Goal: Information Seeking & Learning: Learn about a topic

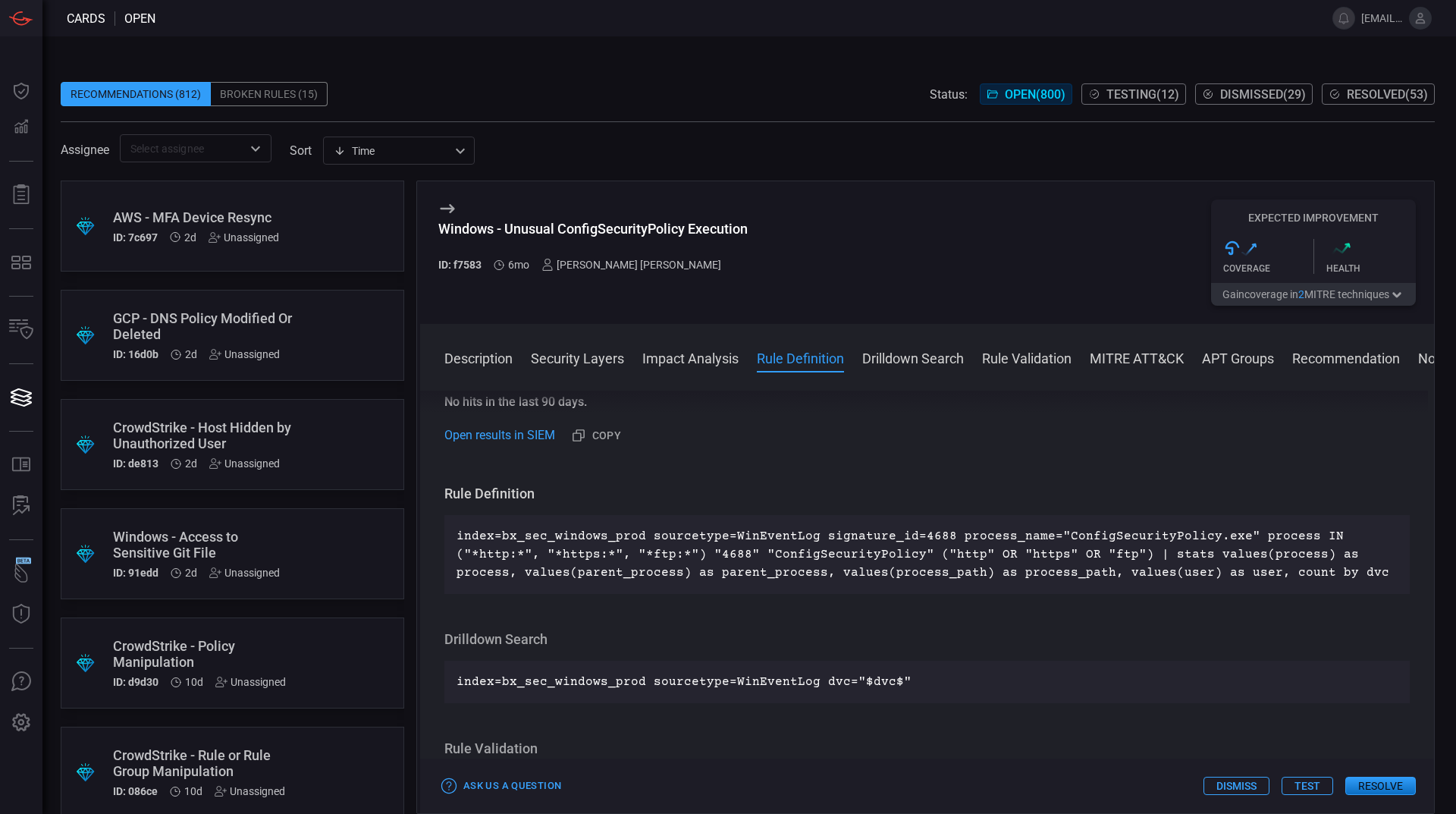
scroll to position [644, 0]
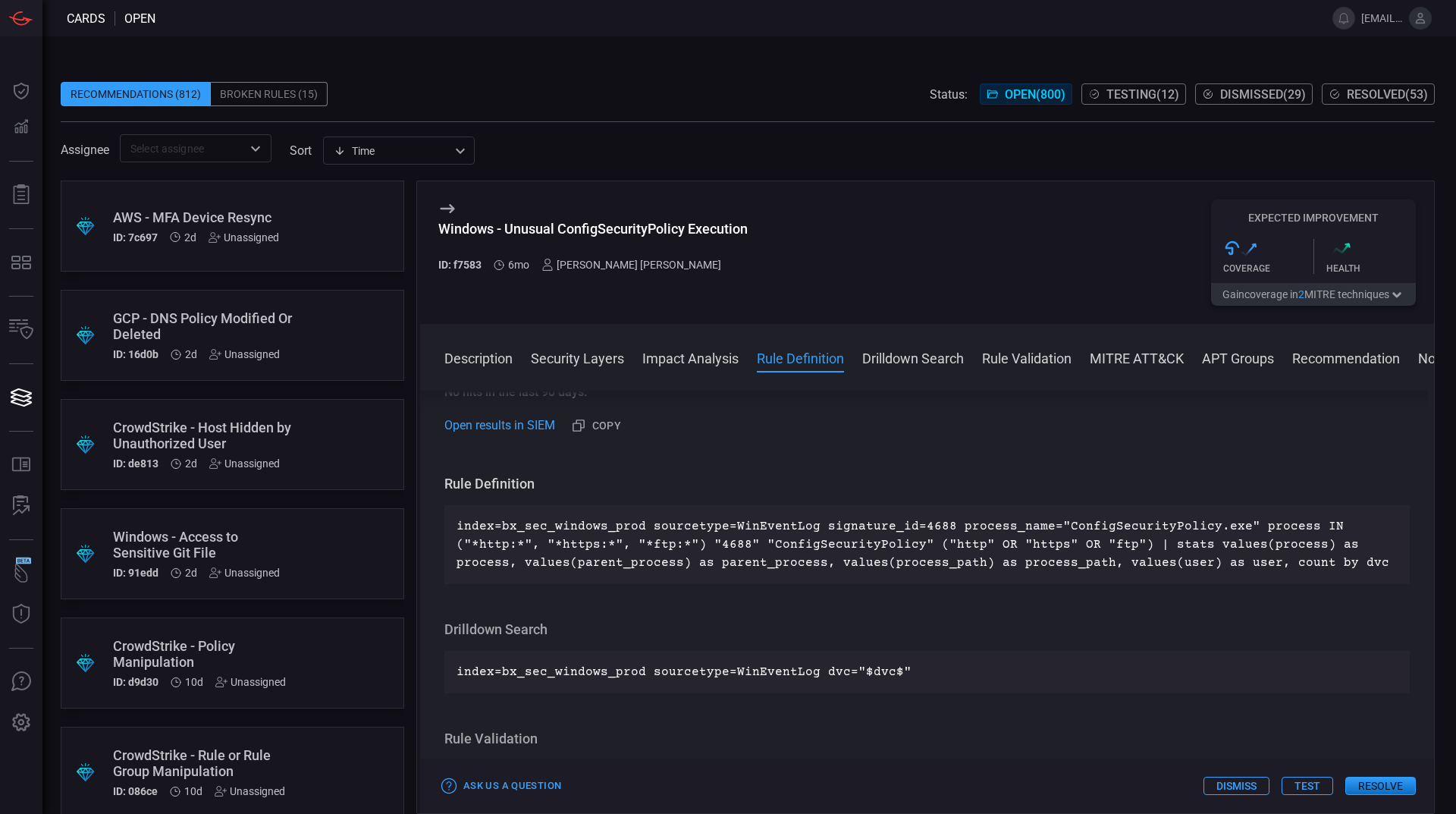
click at [498, 358] on button "Description" at bounding box center [478, 357] width 68 height 18
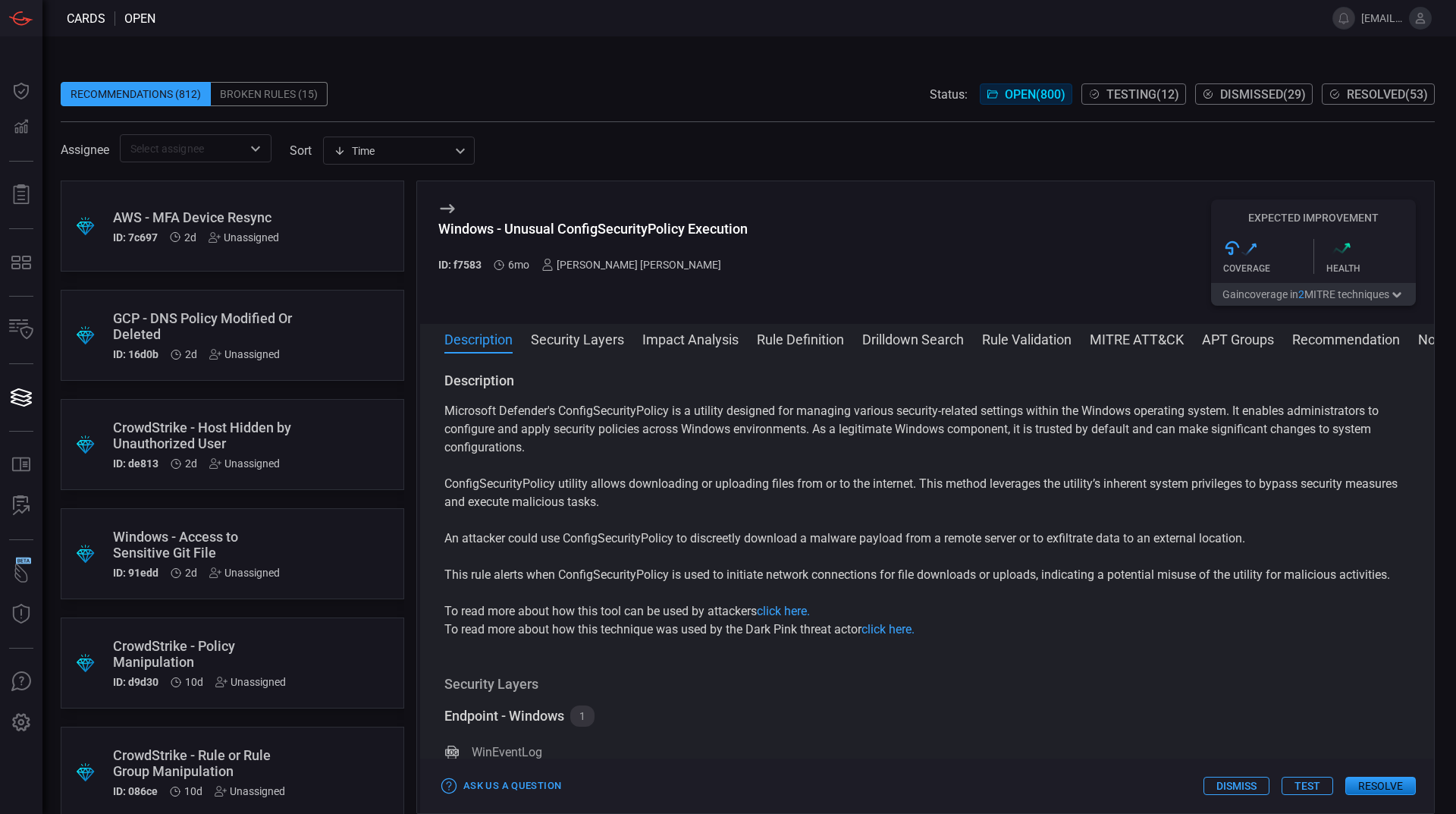
click at [616, 341] on button "Security Layers" at bounding box center [577, 338] width 94 height 18
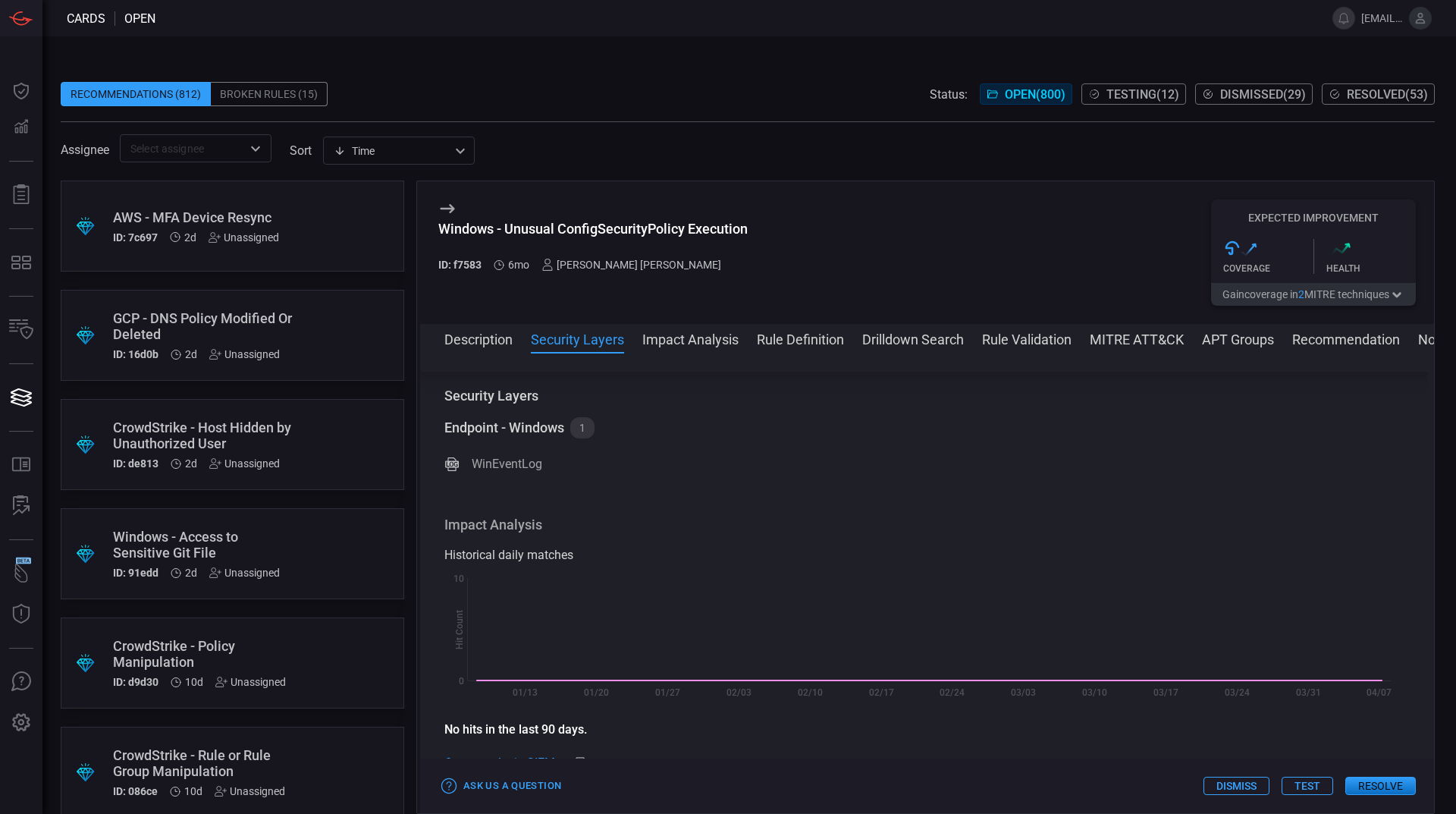
click at [663, 340] on button "Impact Analysis" at bounding box center [691, 338] width 96 height 18
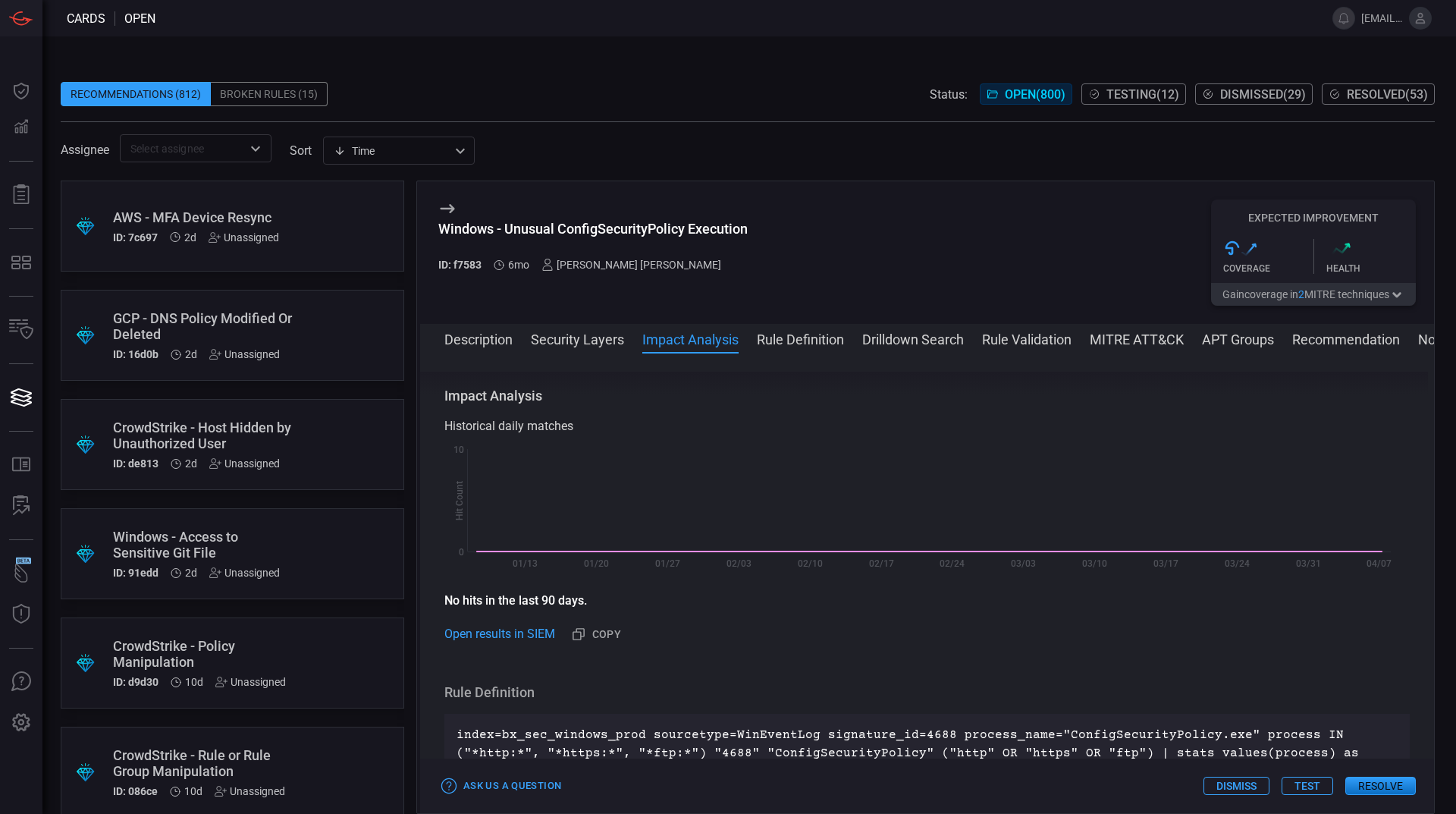
click at [823, 336] on button "Rule Definition" at bounding box center [800, 338] width 87 height 18
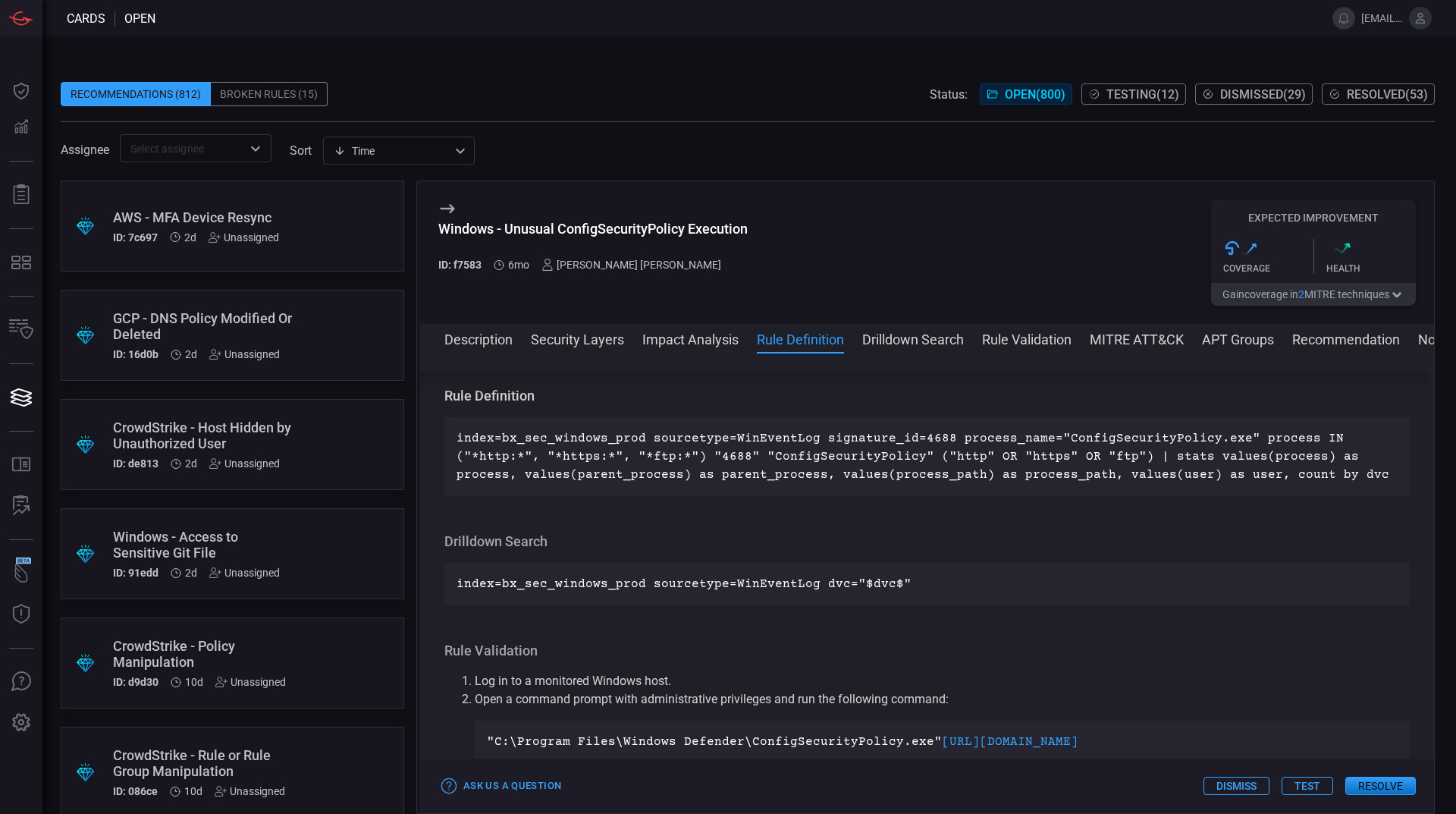
click at [952, 336] on button "Drilldown Search" at bounding box center [913, 338] width 102 height 18
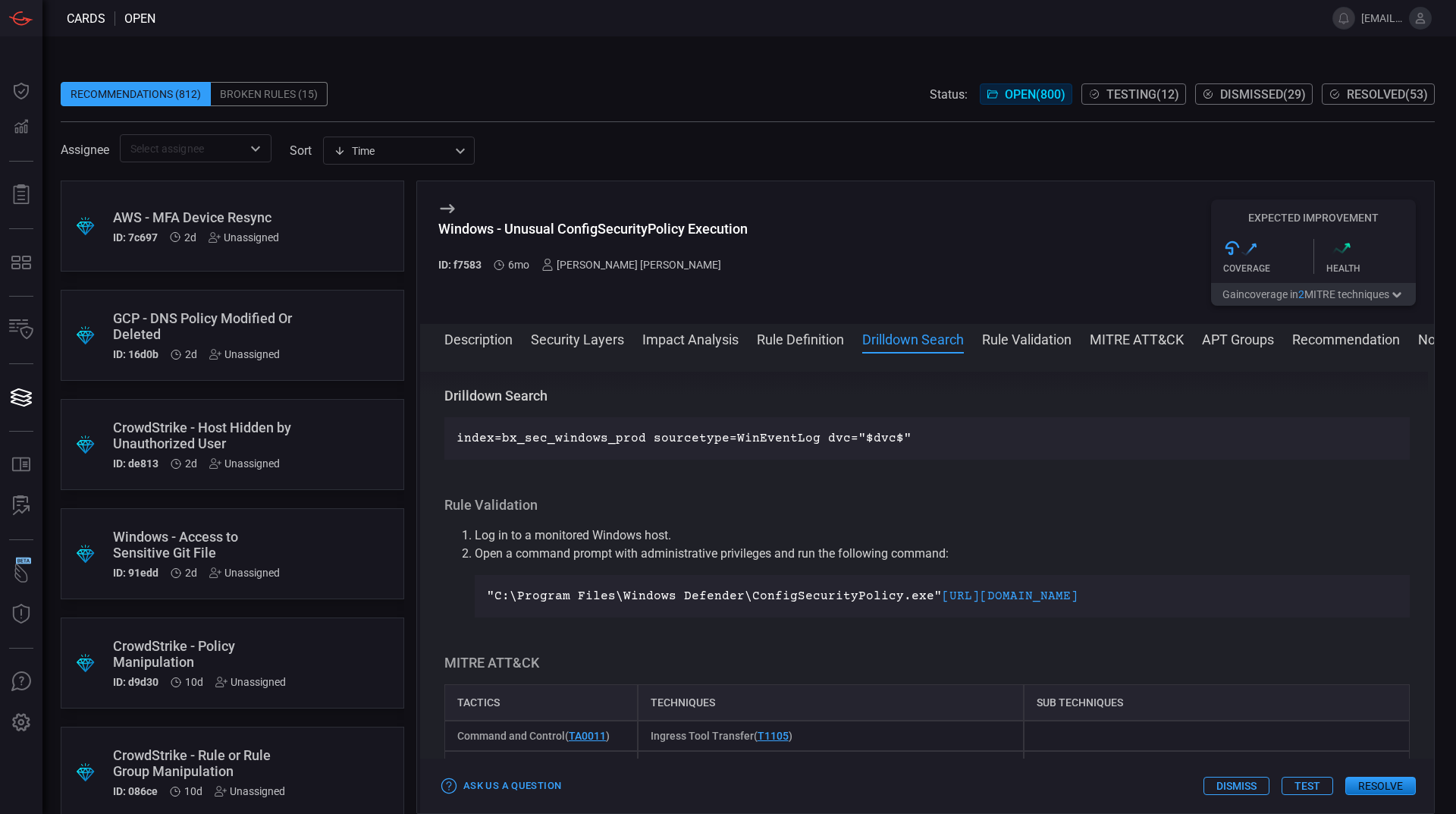
click at [1054, 341] on button "Rule Validation" at bounding box center [1027, 338] width 89 height 18
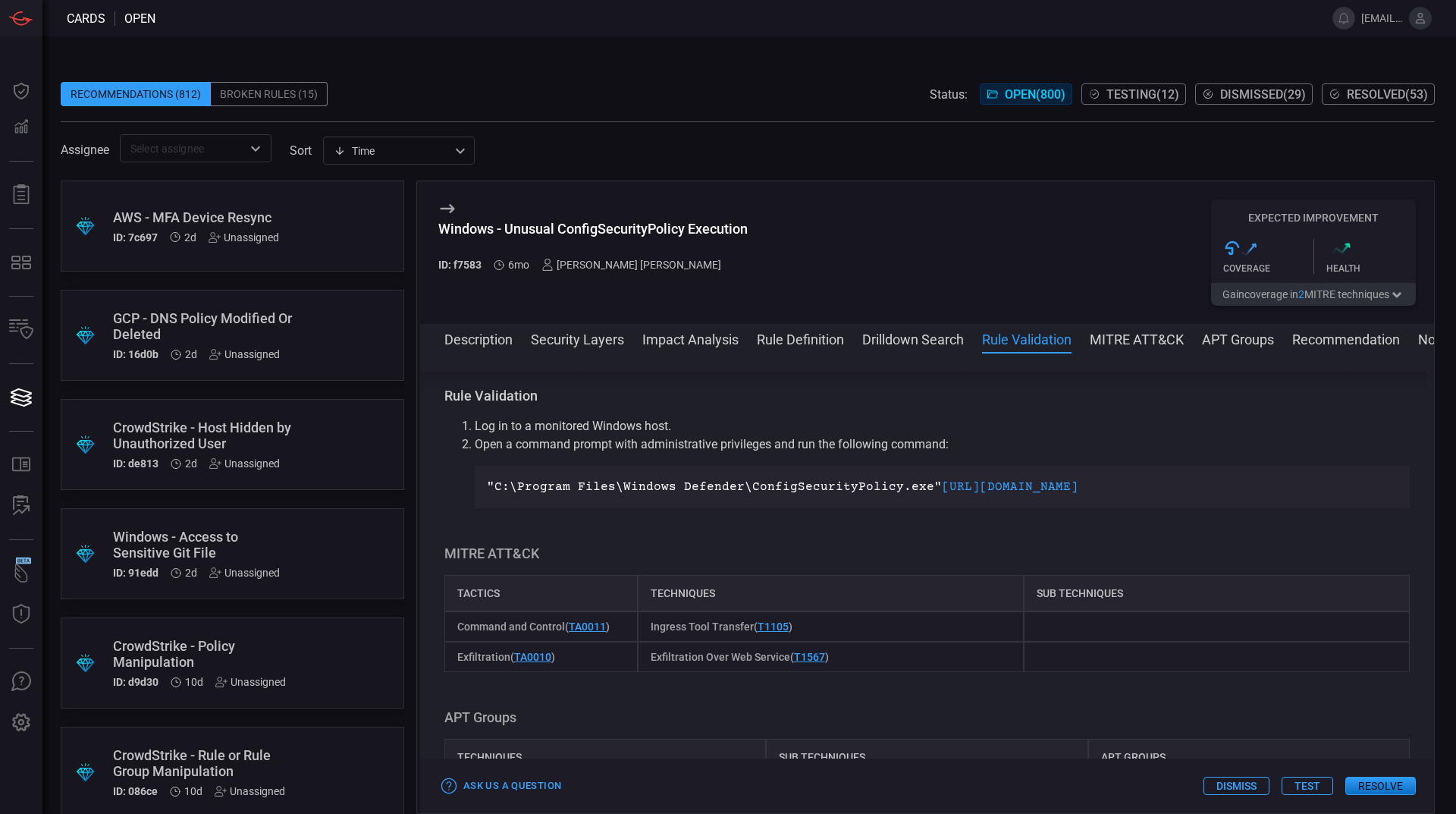
click at [1153, 340] on button "MITRE ATT&CK" at bounding box center [1136, 338] width 94 height 18
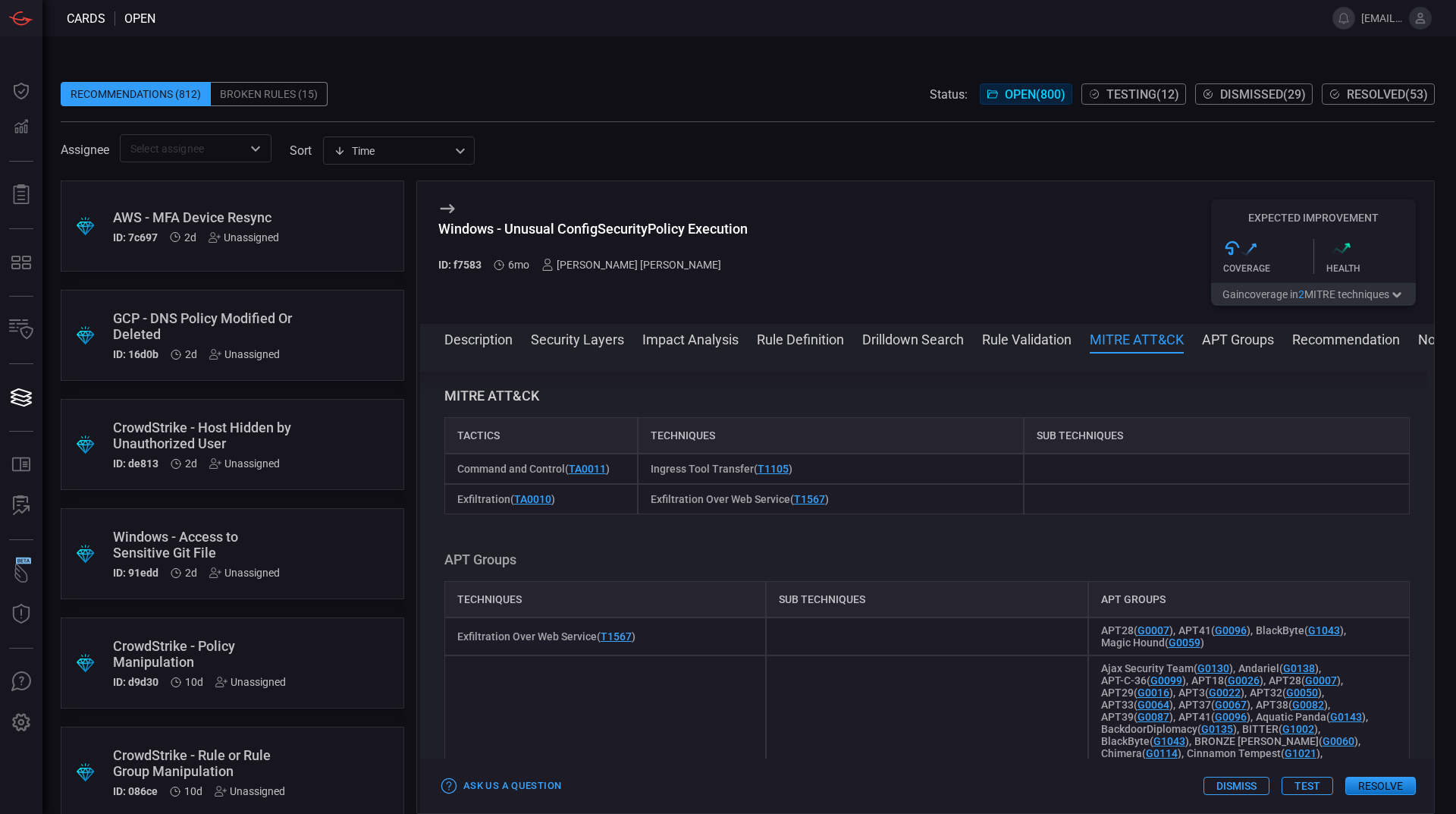
click at [1249, 335] on button "APT Groups" at bounding box center [1237, 338] width 72 height 18
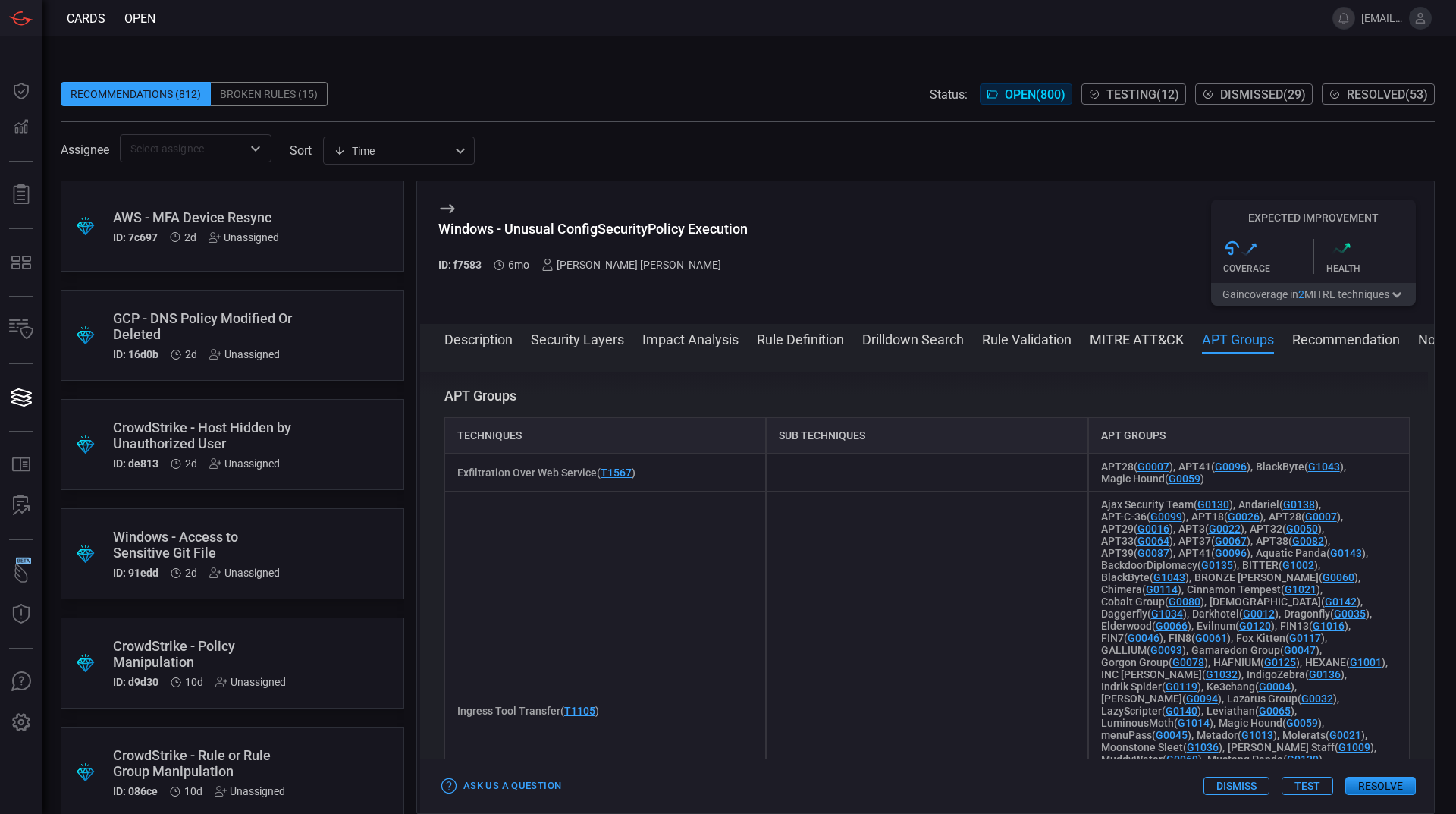
click at [1329, 343] on button "Recommendation" at bounding box center [1345, 338] width 108 height 18
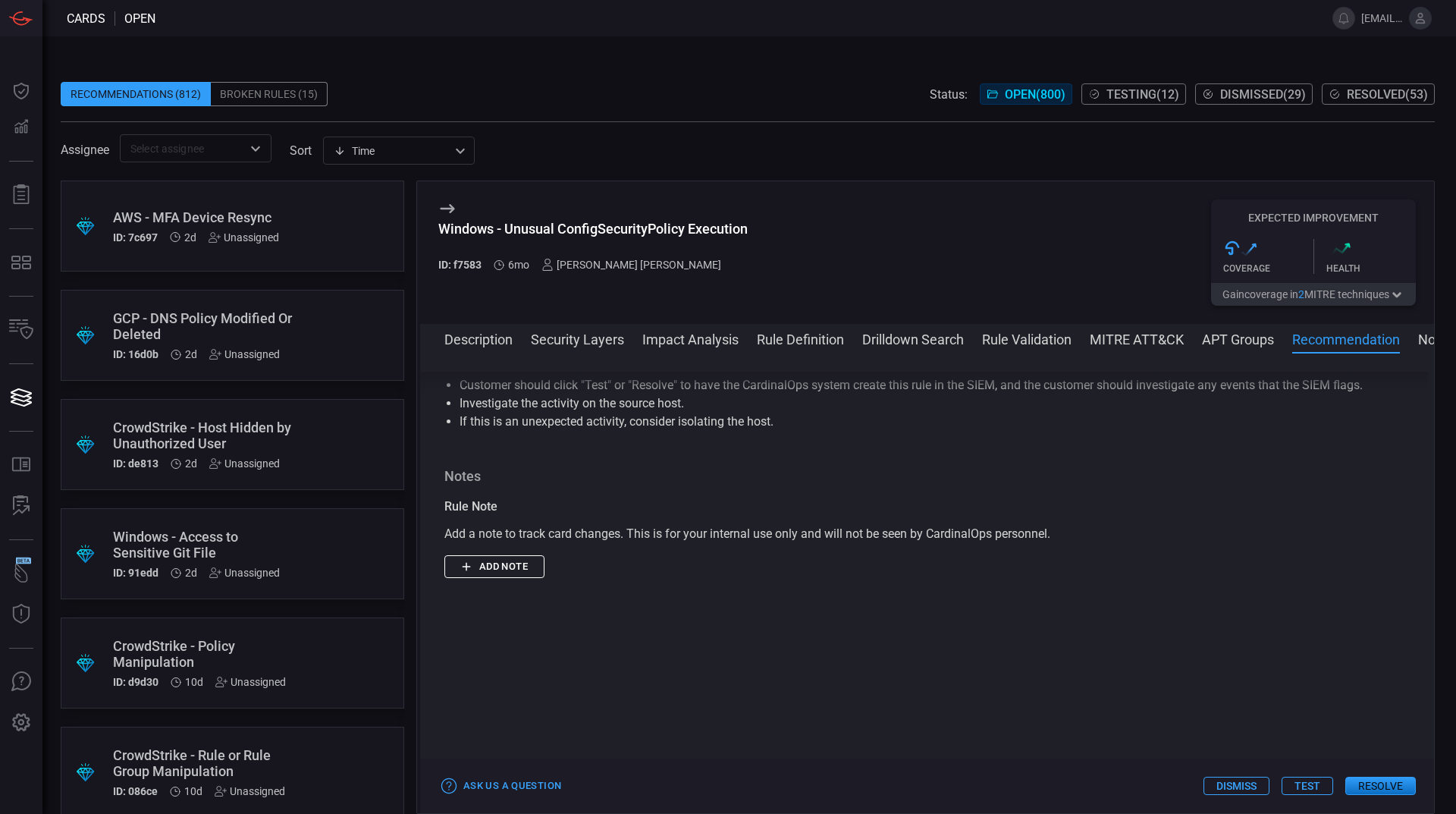
click at [1422, 344] on button "Notes" at bounding box center [1435, 338] width 37 height 18
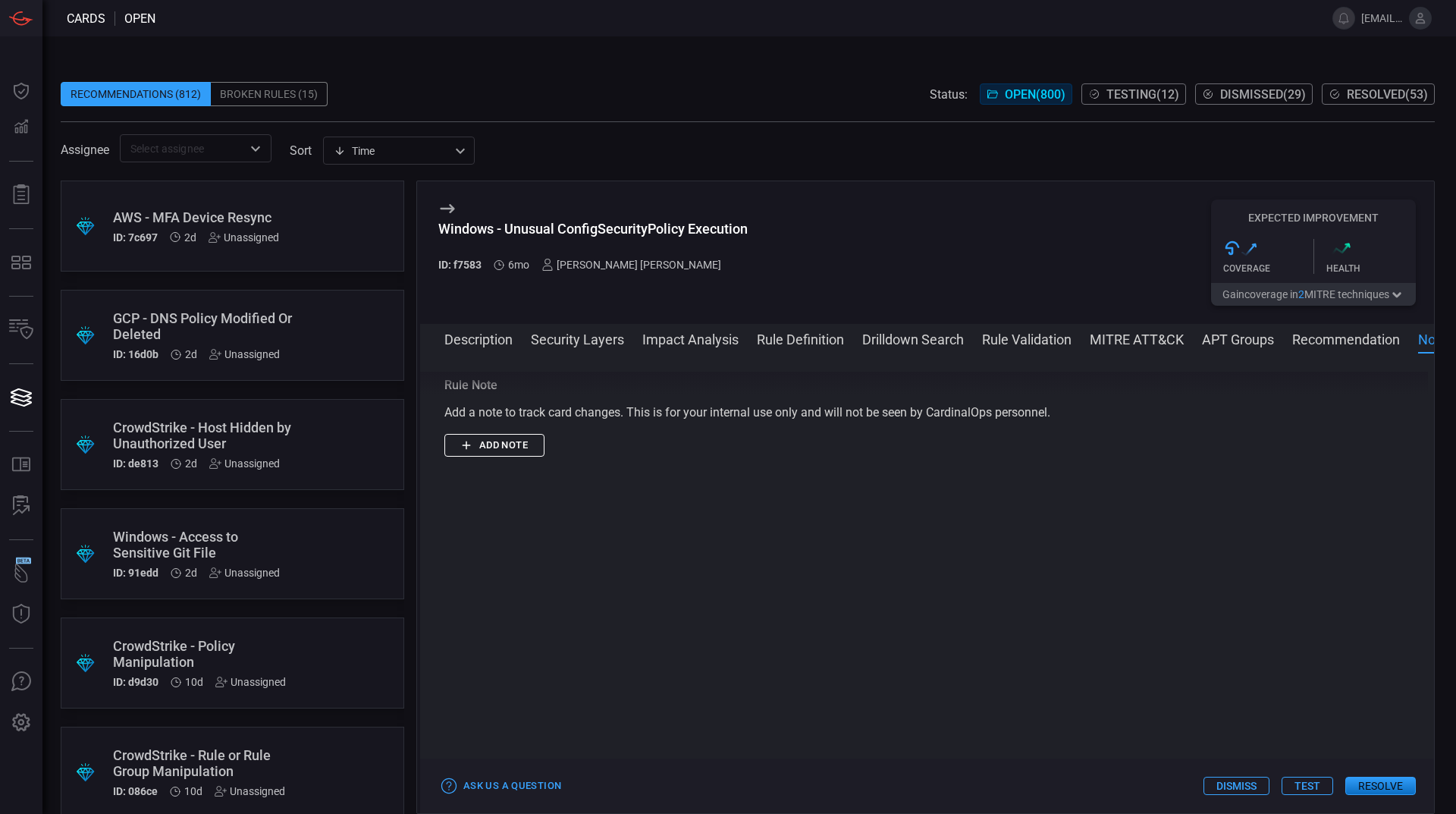
click at [1303, 347] on button "Recommendation" at bounding box center [1345, 338] width 108 height 18
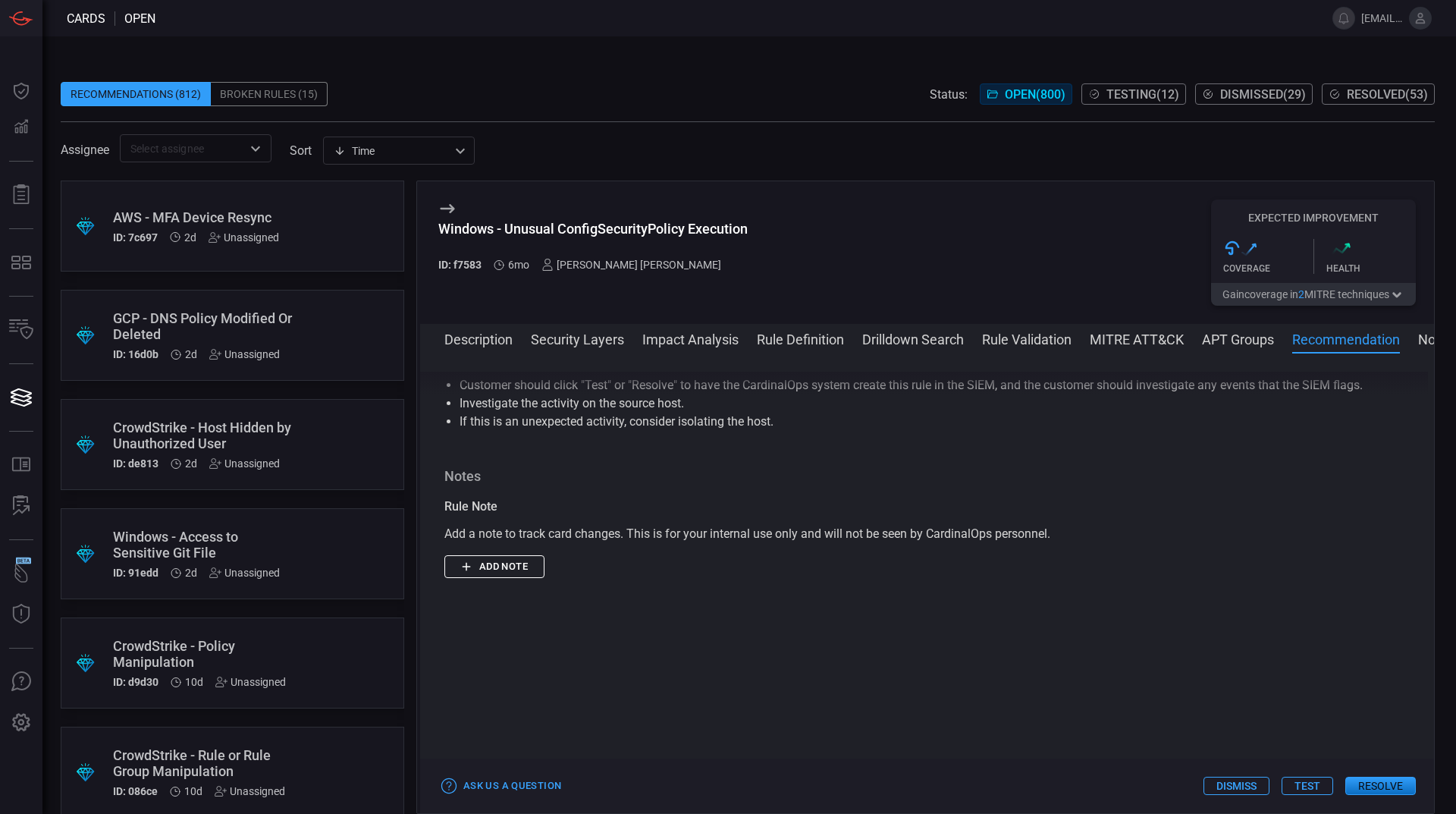
click at [1230, 347] on button "APT Groups" at bounding box center [1237, 338] width 72 height 18
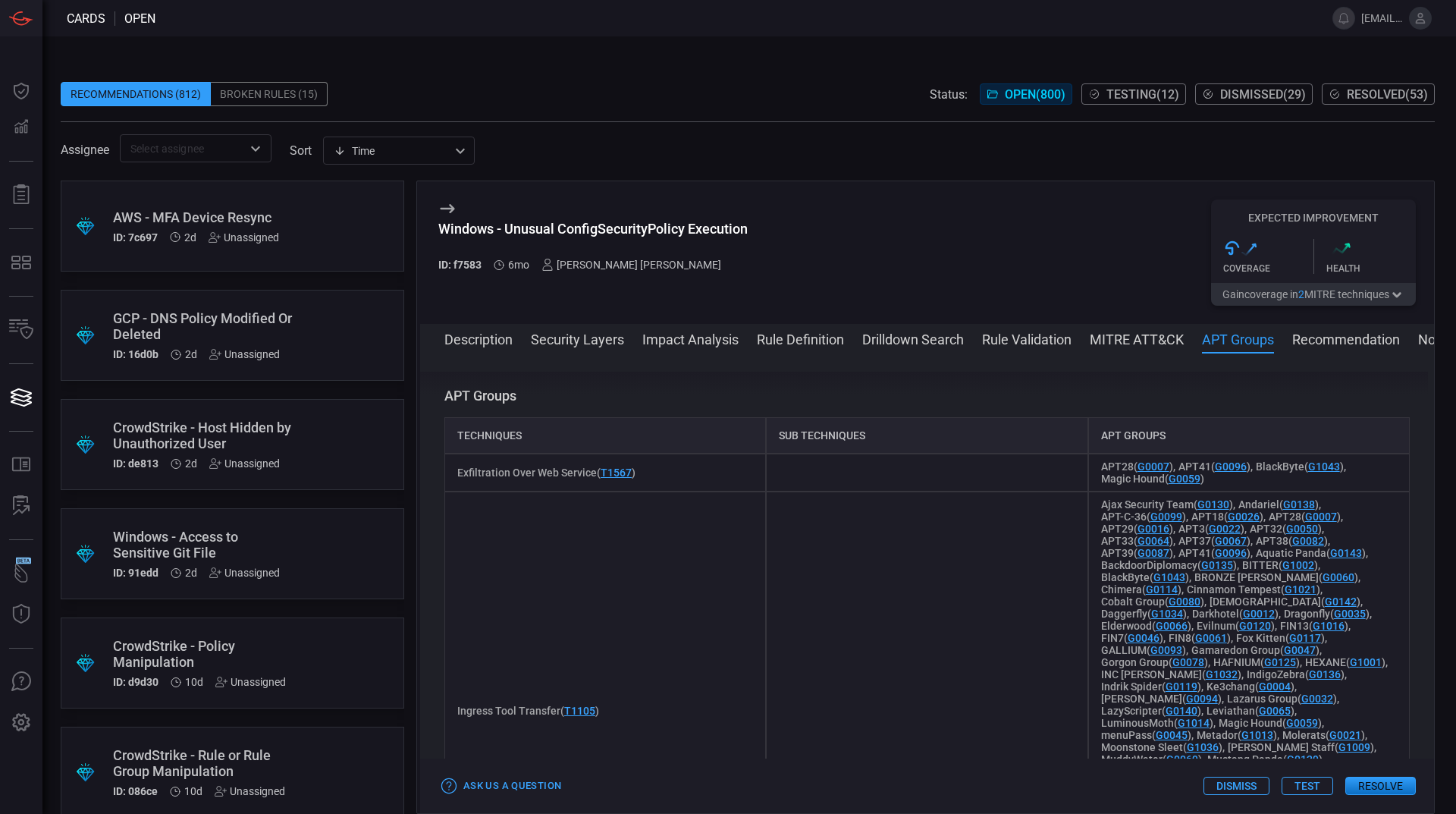
click at [1097, 341] on button "MITRE ATT&CK" at bounding box center [1136, 338] width 94 height 18
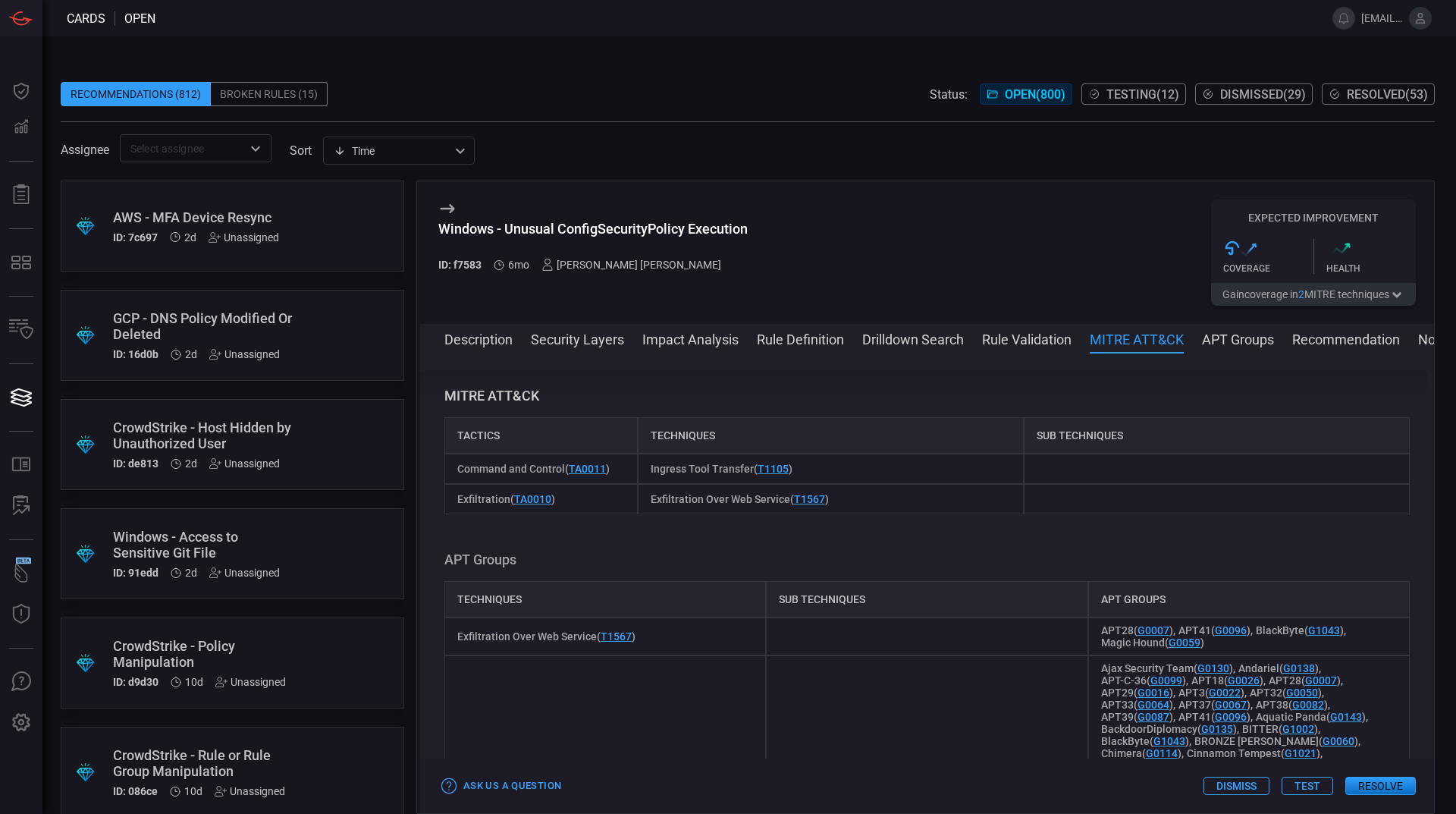
click at [1062, 345] on button "Rule Validation" at bounding box center [1027, 338] width 89 height 18
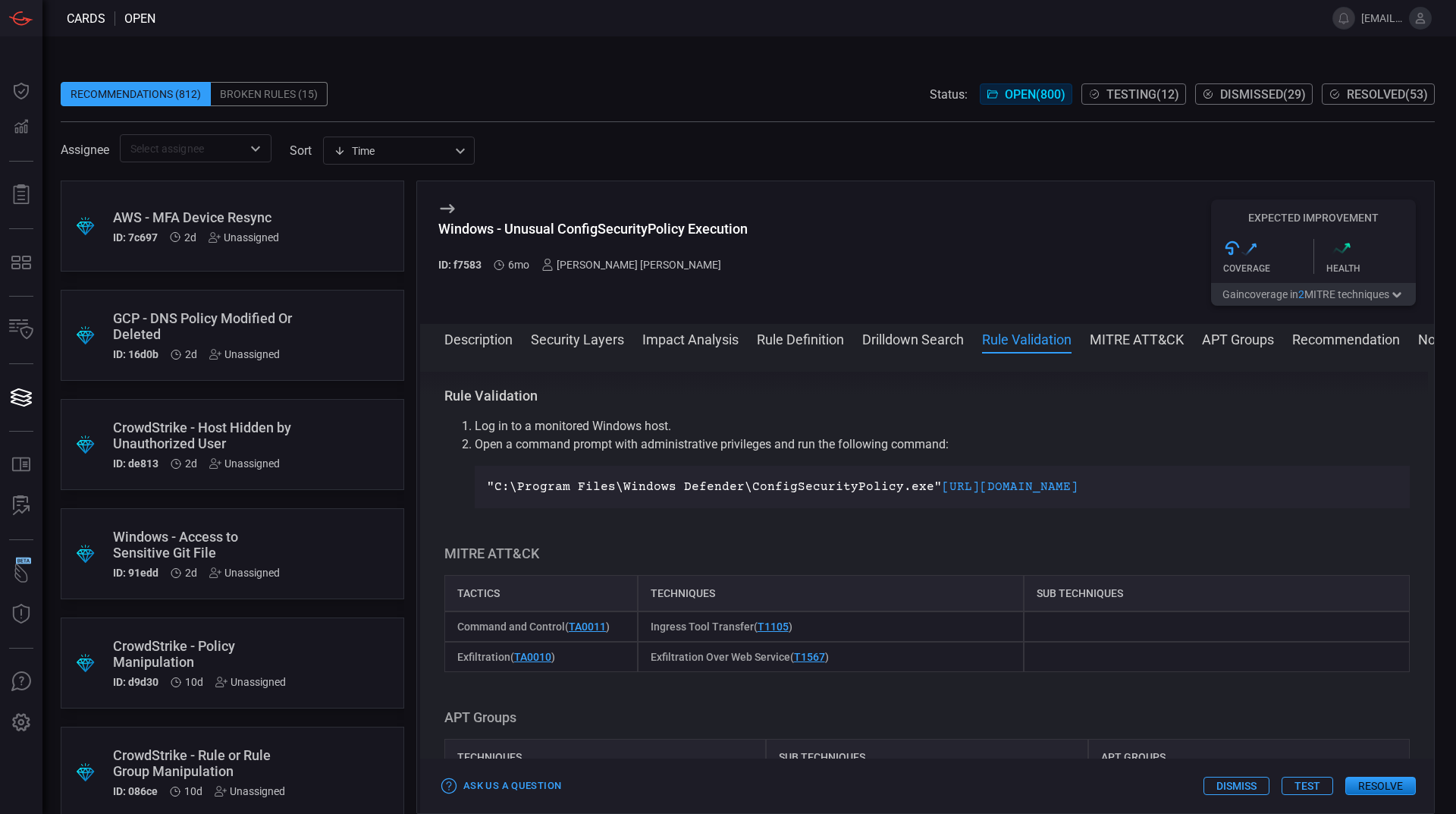
click at [947, 345] on button "Drilldown Search" at bounding box center [913, 338] width 102 height 18
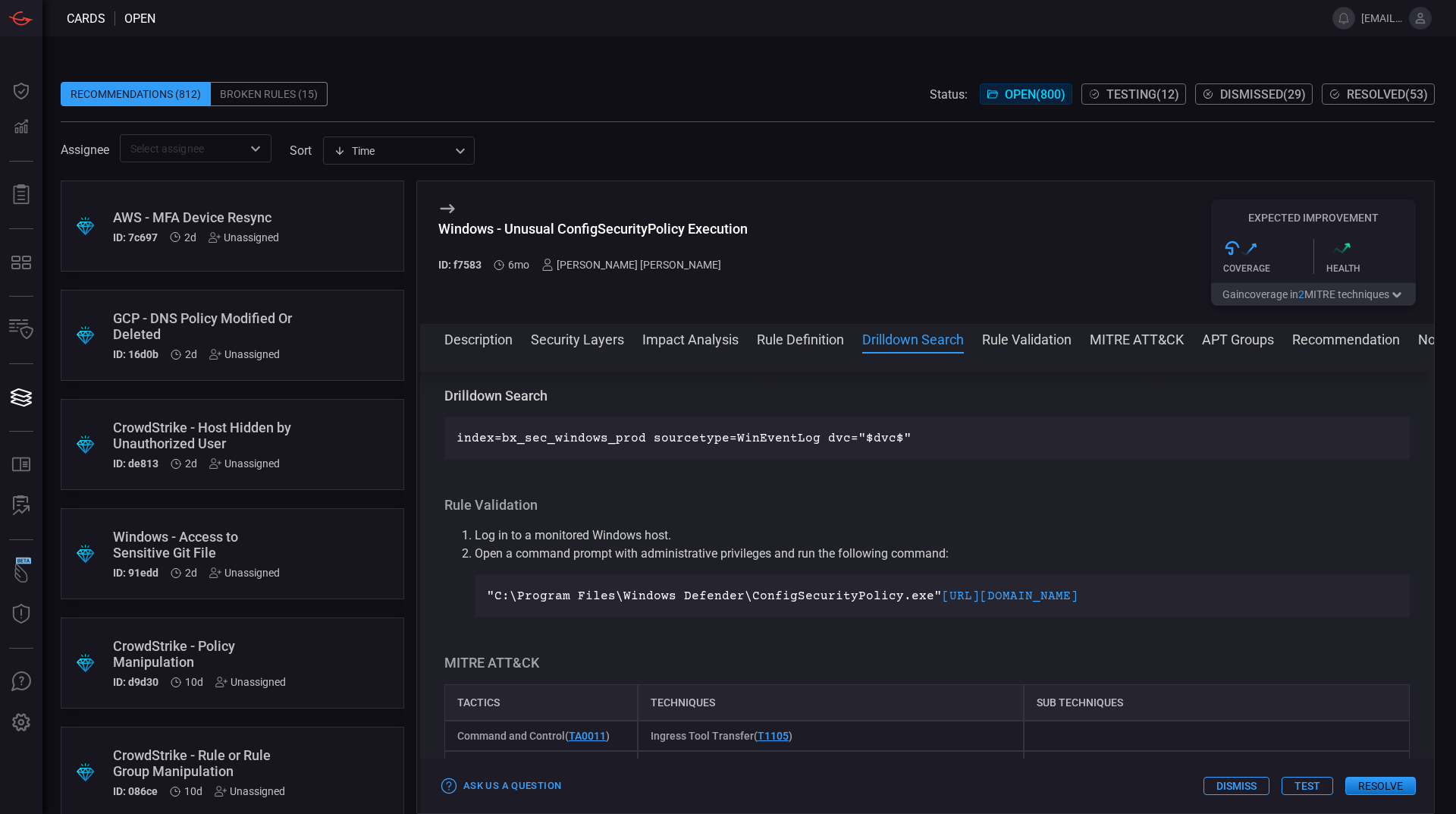
click at [840, 343] on button "Rule Definition" at bounding box center [800, 338] width 87 height 18
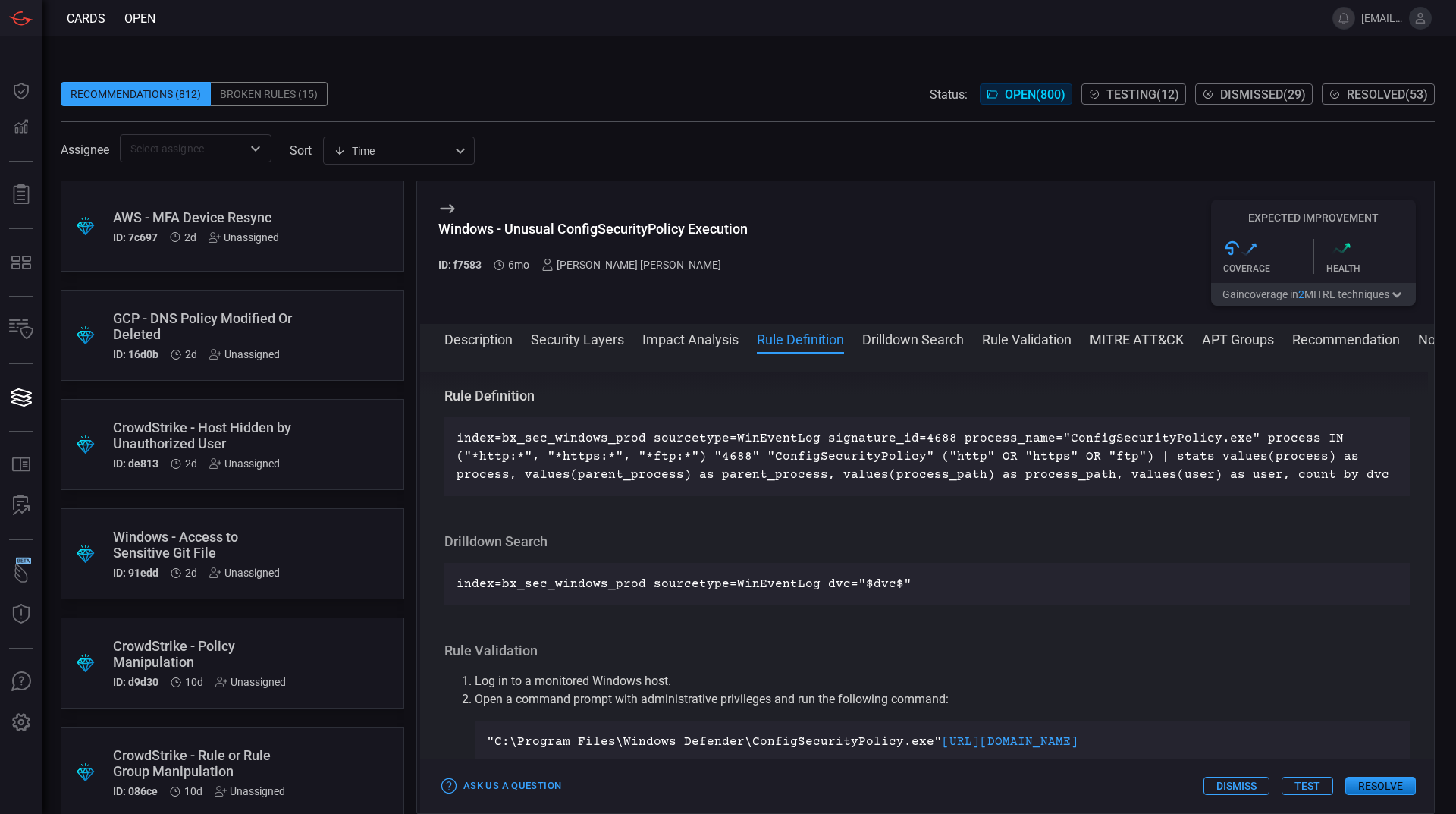
click at [662, 338] on button "Impact Analysis" at bounding box center [691, 338] width 96 height 18
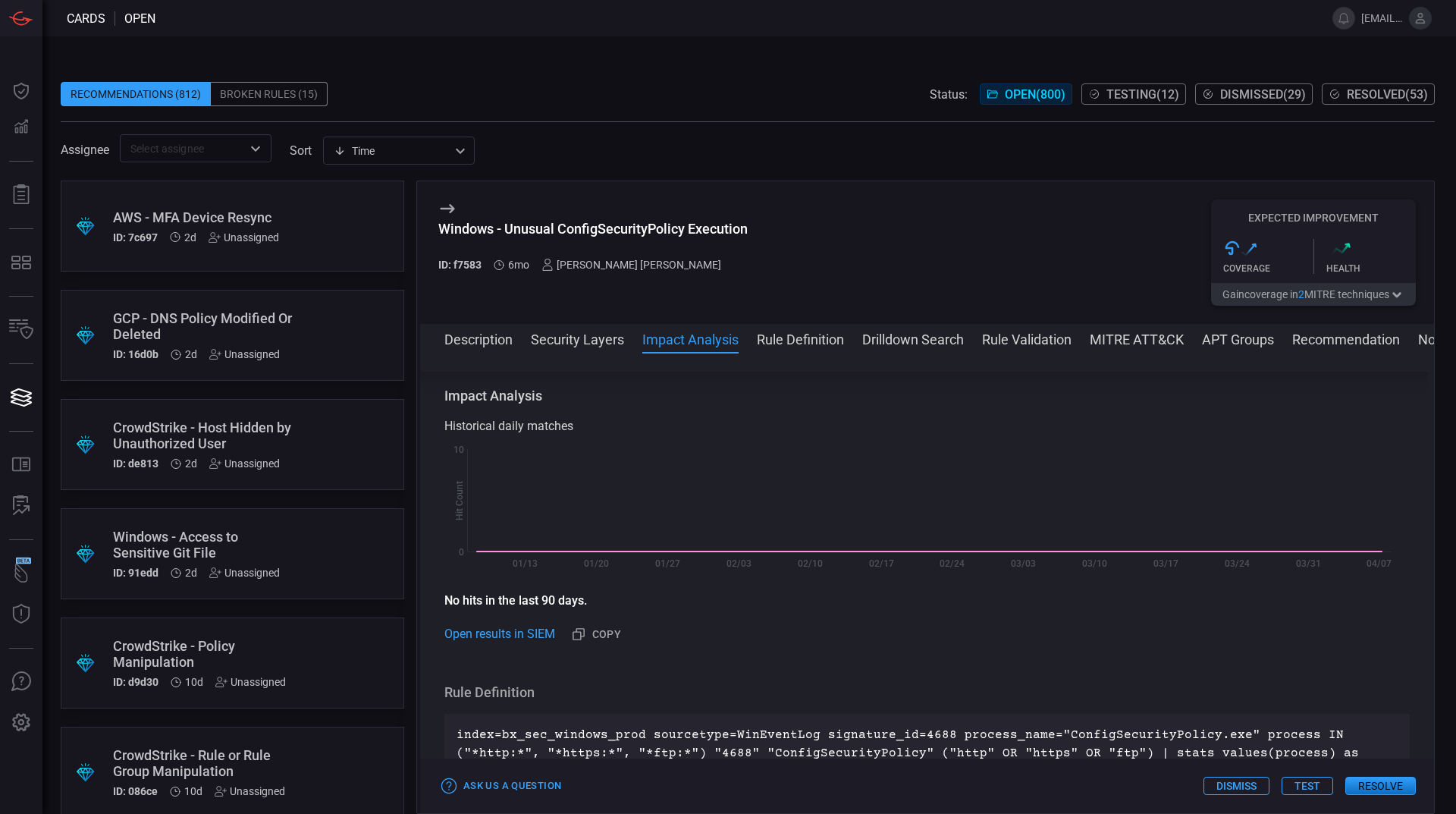
click at [572, 336] on button "Security Layers" at bounding box center [577, 338] width 94 height 18
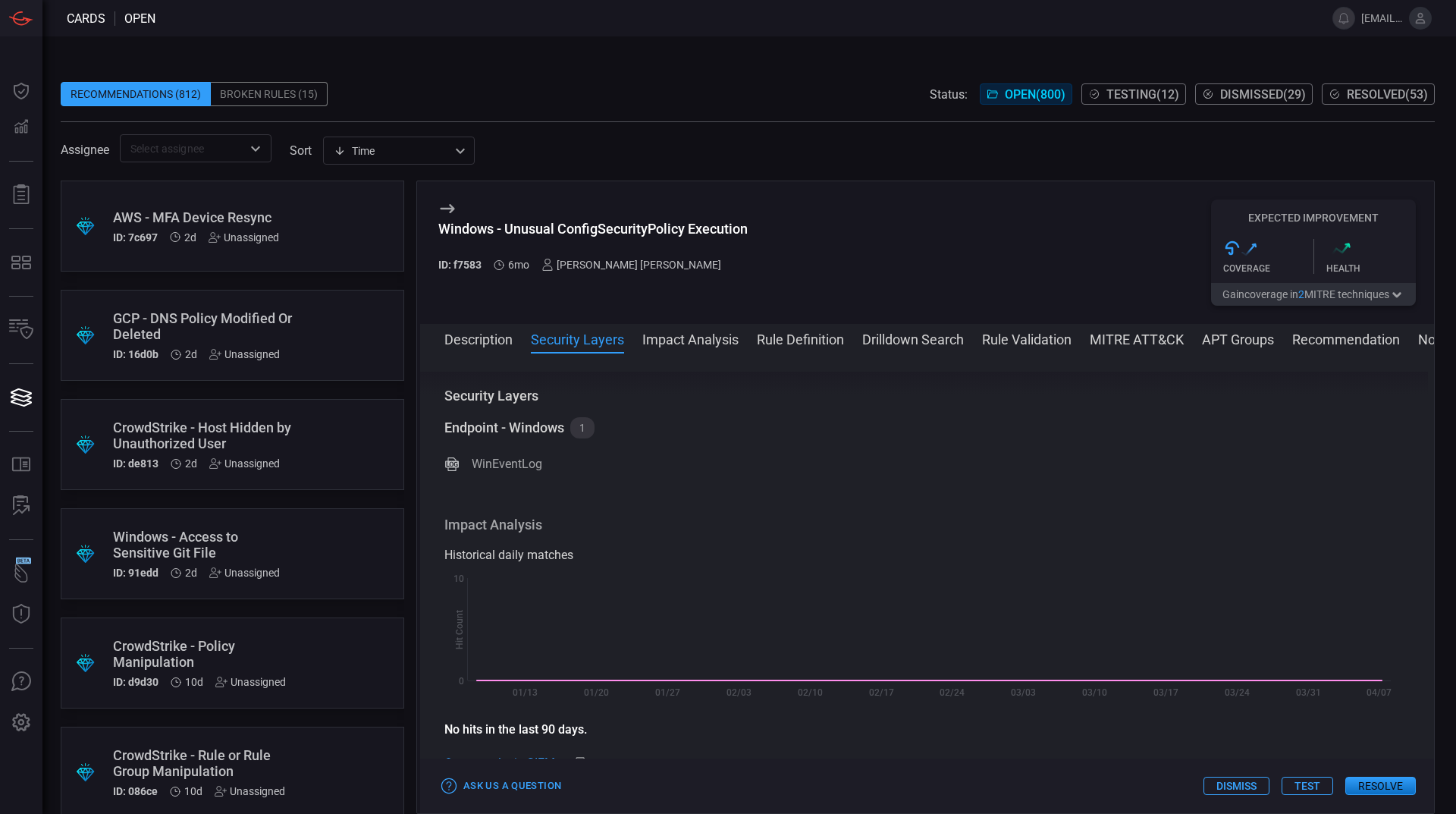
click at [509, 332] on button "Description" at bounding box center [478, 338] width 68 height 18
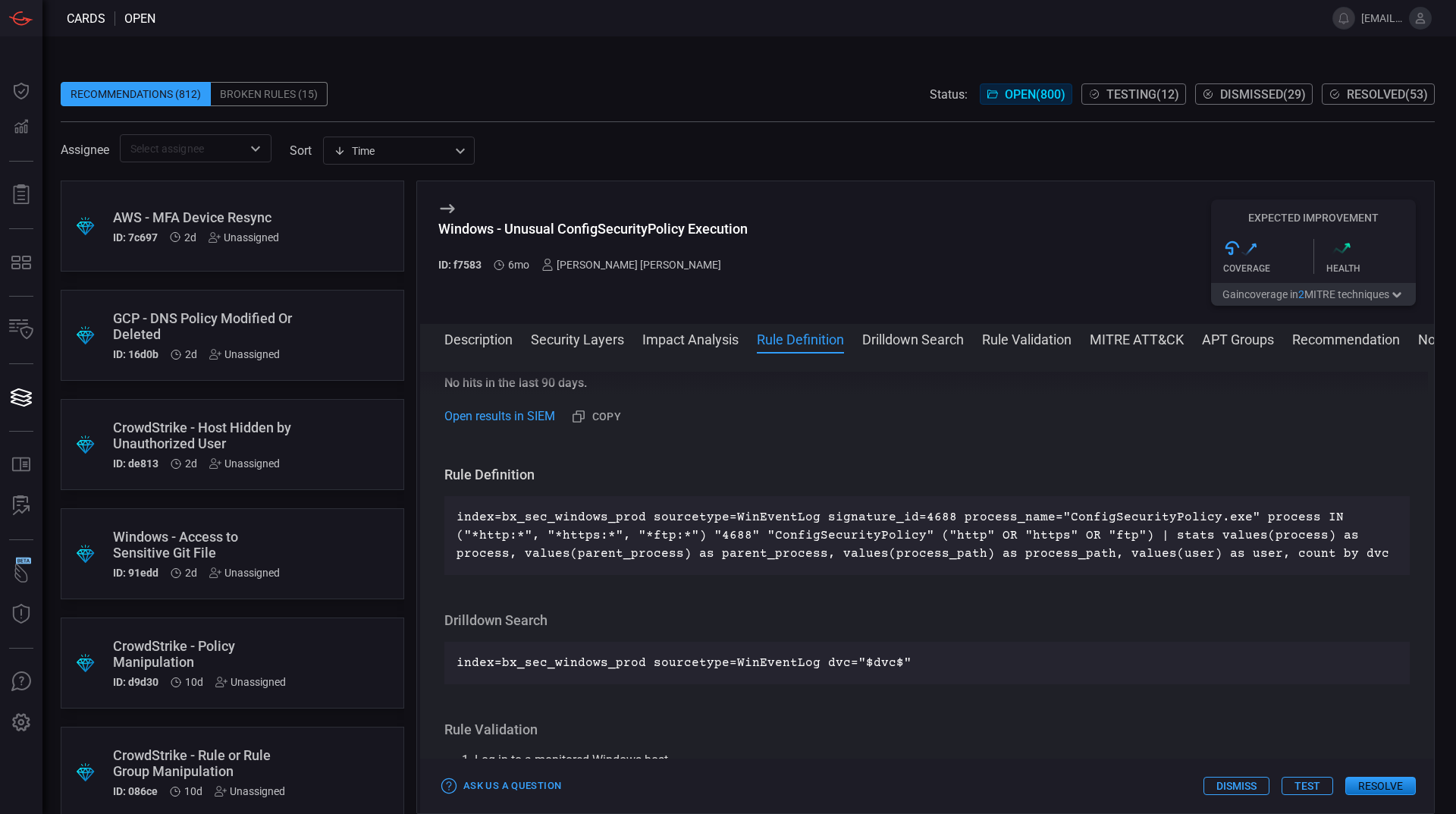
scroll to position [610, 0]
